Goal: Check status: Check status

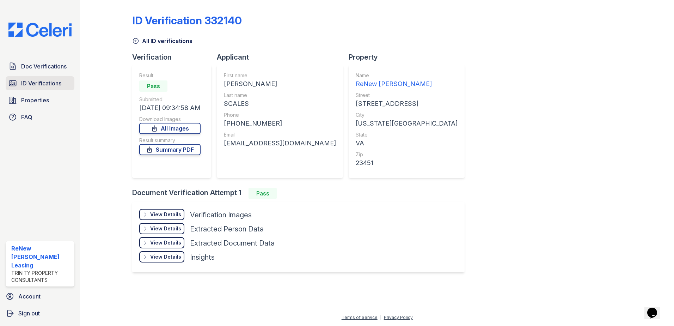
click at [25, 79] on span "ID Verifications" at bounding box center [41, 83] width 40 height 8
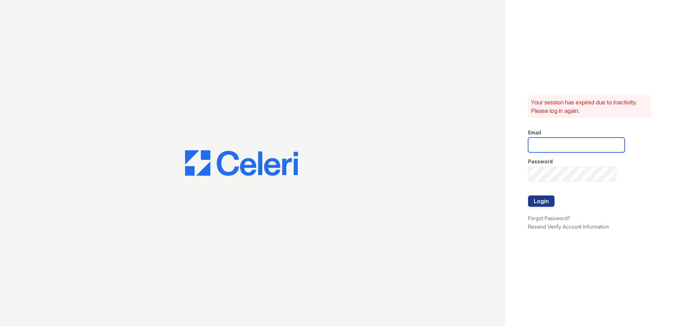
type input "renewmarinashores@trinity-pm.com"
click at [510, 199] on div "Your session has expired due to inactivity. Please log in again. Email renewmar…" at bounding box center [589, 163] width 168 height 326
click at [539, 199] on button "Login" at bounding box center [541, 200] width 26 height 11
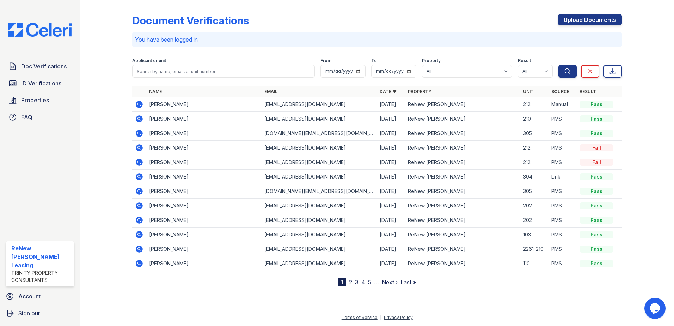
click at [143, 105] on icon at bounding box center [139, 104] width 8 height 8
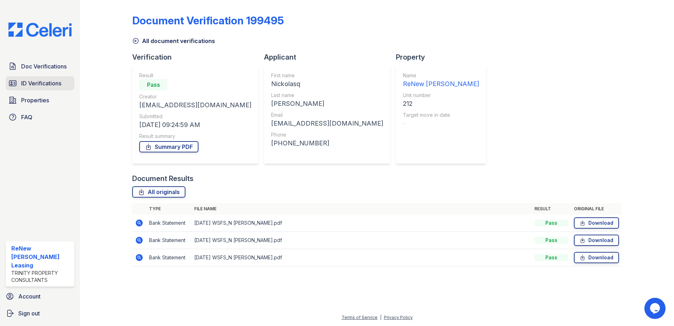
click at [57, 85] on span "ID Verifications" at bounding box center [41, 83] width 40 height 8
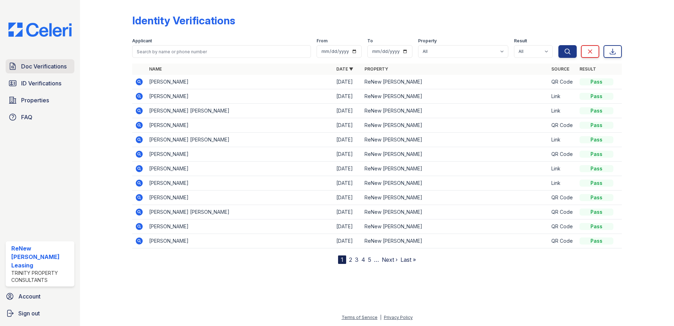
click at [50, 64] on span "Doc Verifications" at bounding box center [43, 66] width 45 height 8
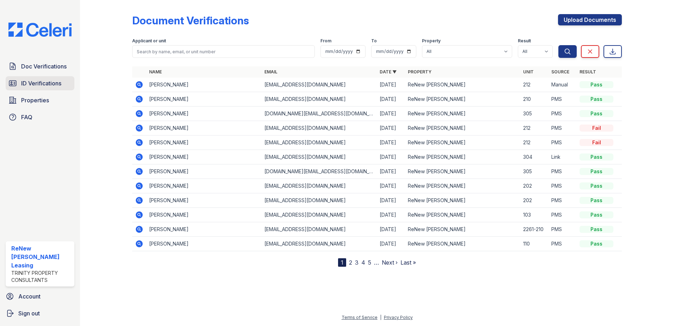
click at [59, 84] on span "ID Verifications" at bounding box center [41, 83] width 40 height 8
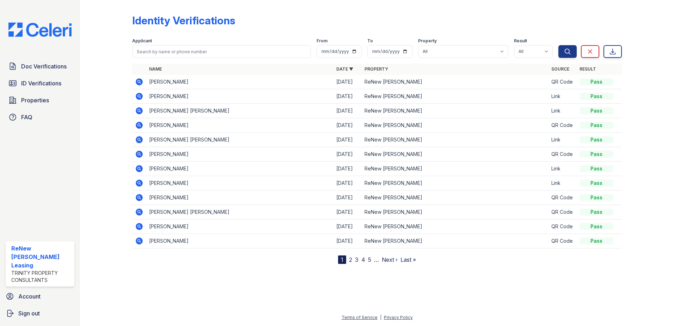
click at [143, 167] on icon at bounding box center [139, 168] width 8 height 8
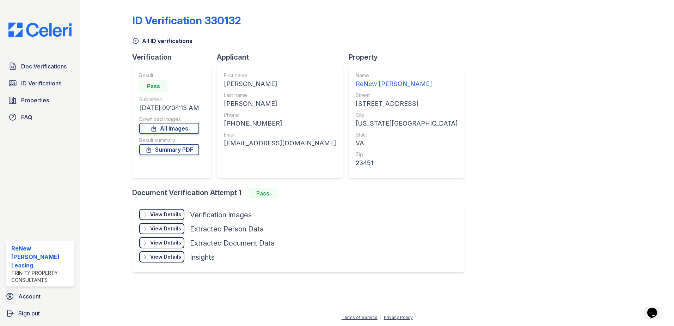
click at [169, 211] on div "View Details" at bounding box center [165, 214] width 31 height 7
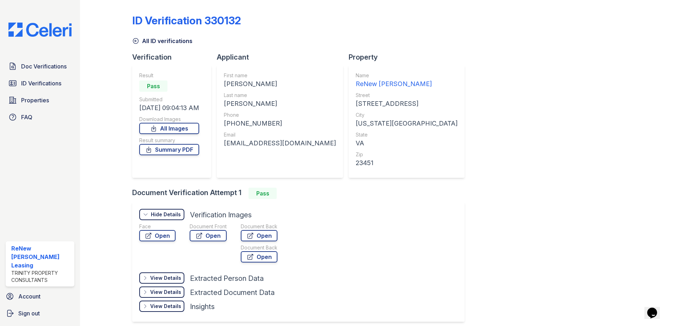
click at [169, 211] on div "Hide Details" at bounding box center [166, 214] width 30 height 7
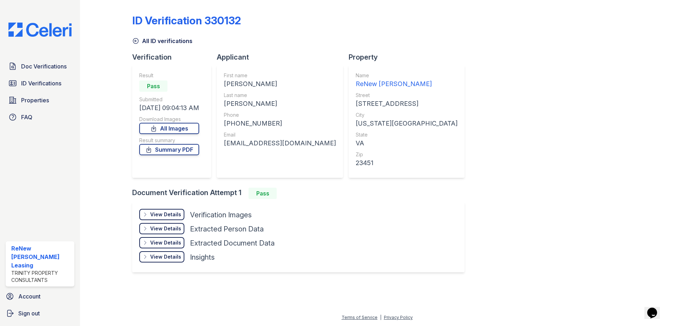
click at [169, 216] on div "View Details" at bounding box center [165, 214] width 31 height 7
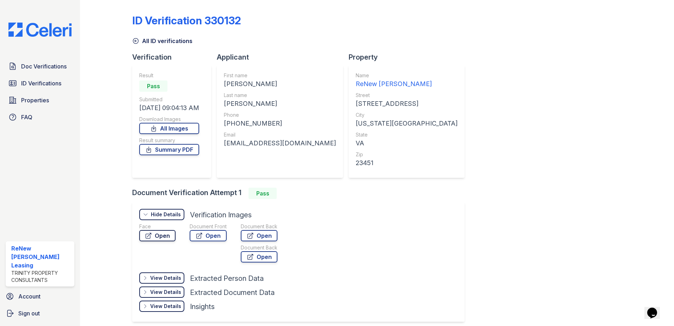
click at [167, 237] on link "Open" at bounding box center [157, 235] width 36 height 11
click at [213, 234] on link "Open" at bounding box center [208, 235] width 37 height 11
click at [54, 76] on link "ID Verifications" at bounding box center [40, 83] width 69 height 14
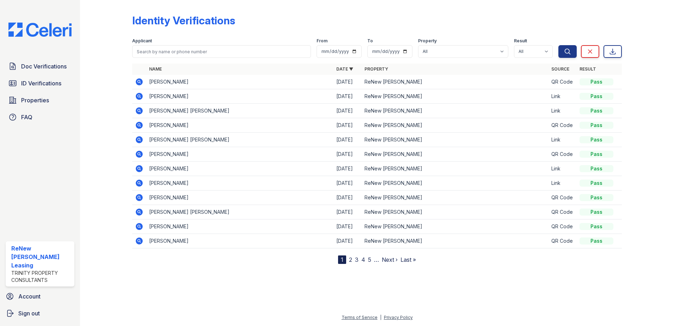
click at [138, 80] on icon at bounding box center [139, 82] width 8 height 8
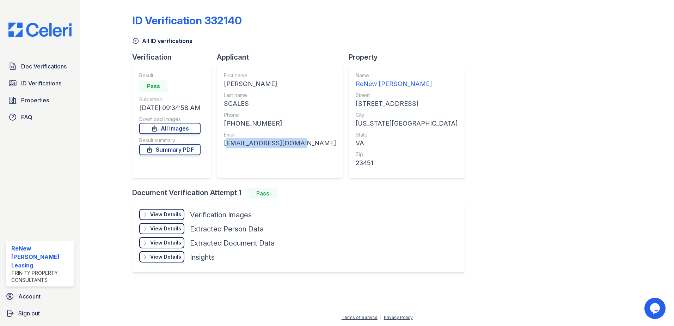
drag, startPoint x: 221, startPoint y: 143, endPoint x: 303, endPoint y: 147, distance: 81.8
click at [303, 147] on div "Applicant First name [PERSON_NAME] Last name SCALES Phone [PHONE_NUMBER] Email …" at bounding box center [283, 119] width 132 height 135
drag, startPoint x: 303, startPoint y: 147, endPoint x: 268, endPoint y: 145, distance: 34.6
copy div "[EMAIL_ADDRESS][DOMAIN_NAME]"
click at [513, 183] on div "ID Verification 332140 All ID verifications Verification Result Pass Submitted …" at bounding box center [376, 142] width 489 height 279
